Goal: Task Accomplishment & Management: Manage account settings

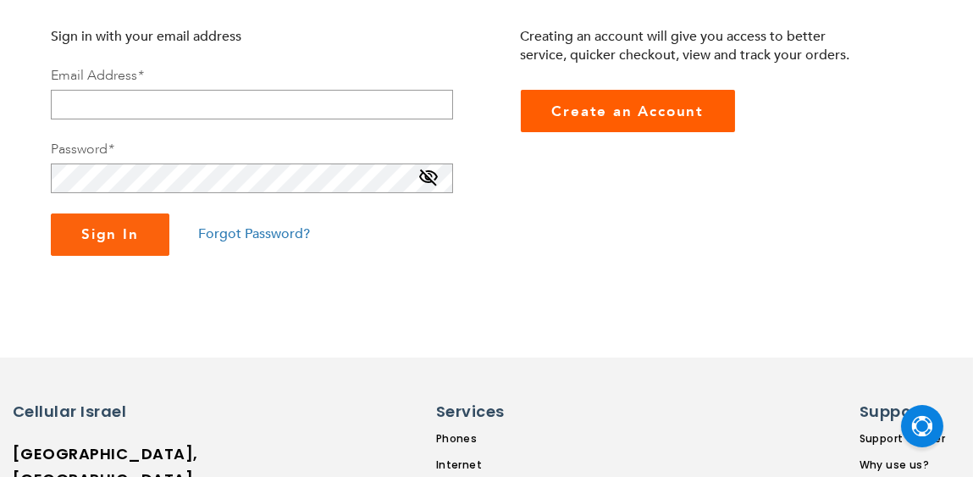
scroll to position [371, 0]
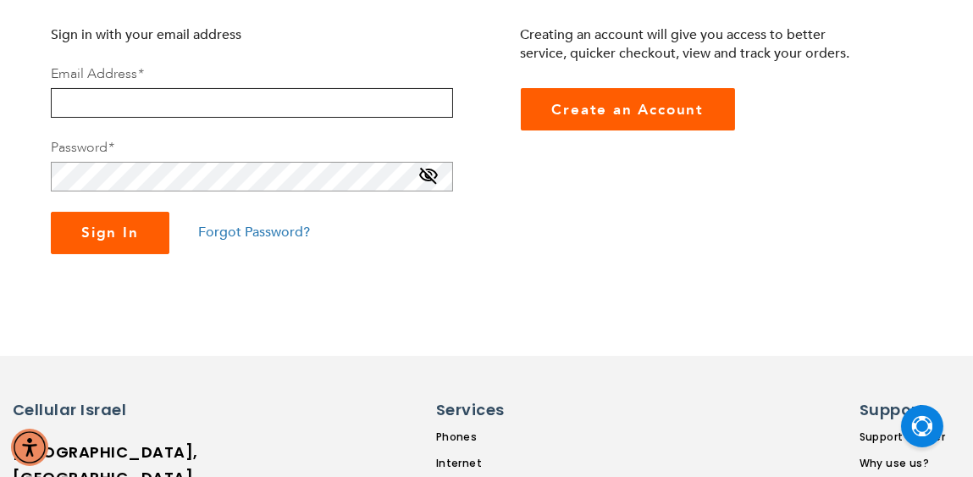
type input "[EMAIL_ADDRESS][DOMAIN_NAME]"
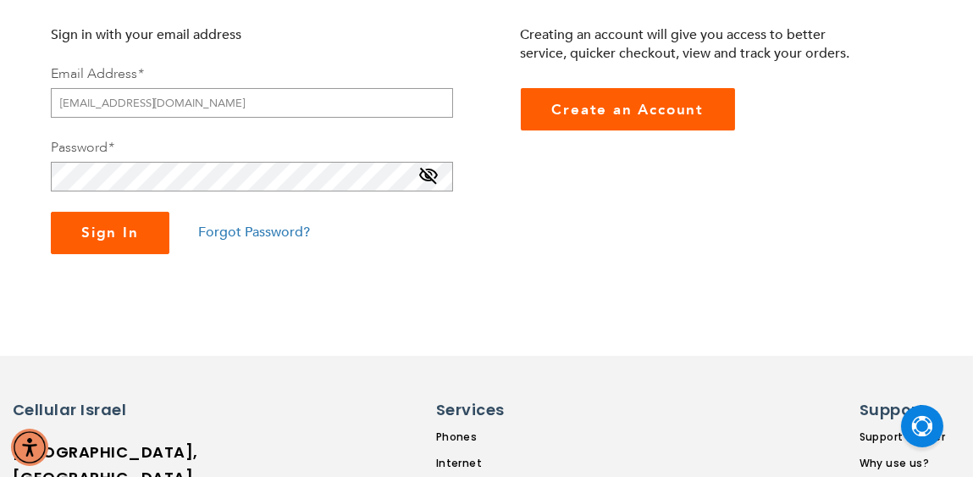
click at [114, 233] on span "Sign In" at bounding box center [110, 232] width 58 height 19
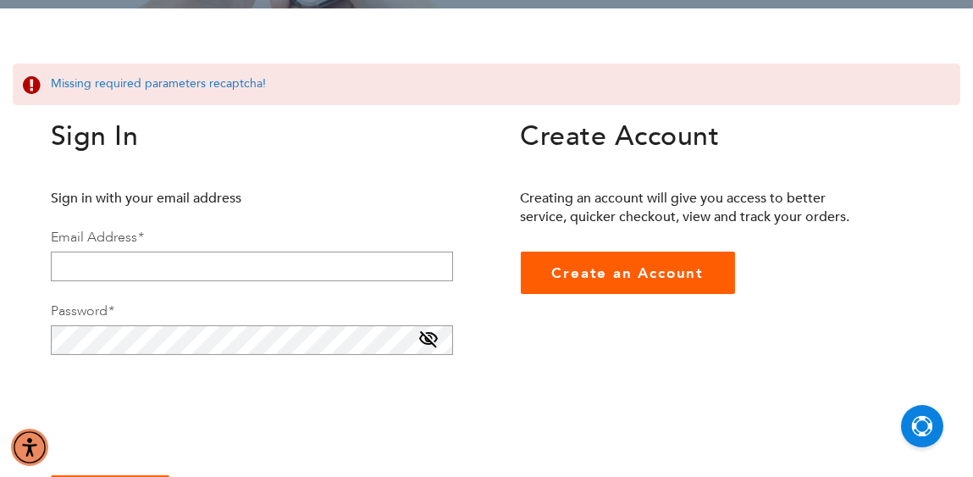
scroll to position [465, 0]
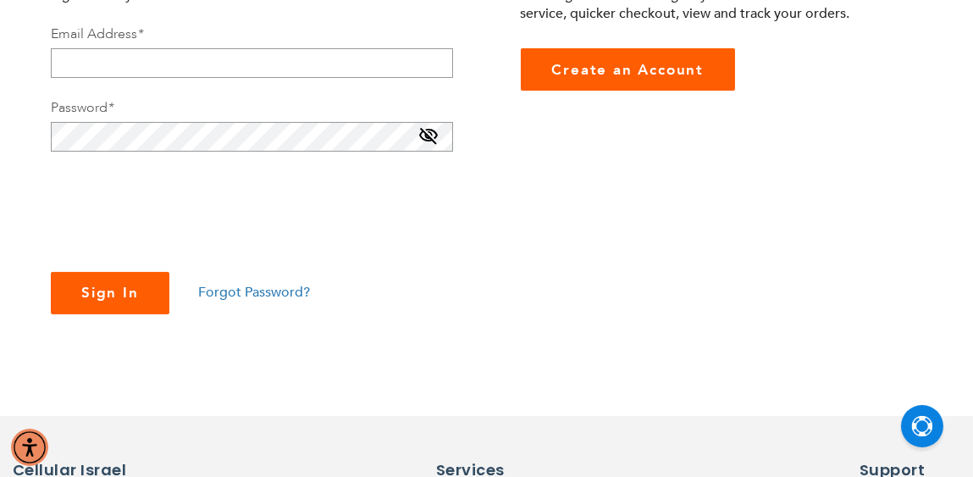
checkbox input "true"
type input "[EMAIL_ADDRESS][DOMAIN_NAME]"
click at [95, 301] on span "Sign In" at bounding box center [110, 292] width 58 height 19
